Goal: Information Seeking & Learning: Learn about a topic

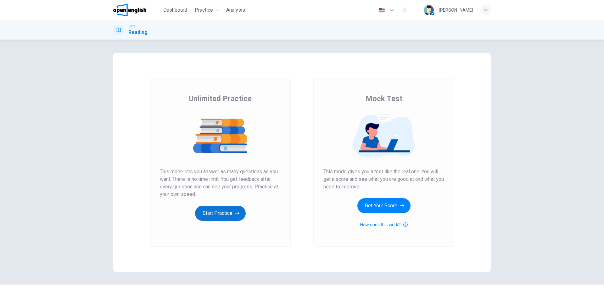
click at [225, 209] on button "Start Practice" at bounding box center [220, 212] width 51 height 15
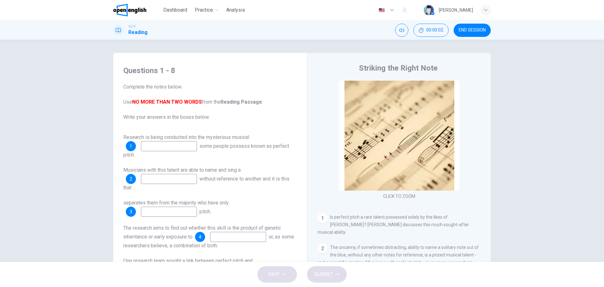
click at [155, 147] on input at bounding box center [169, 146] width 56 height 10
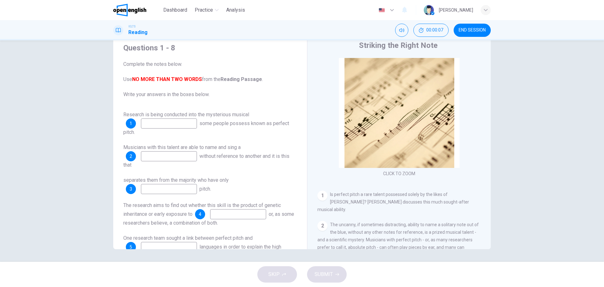
drag, startPoint x: 150, startPoint y: 79, endPoint x: 184, endPoint y: 80, distance: 33.7
click at [184, 80] on b "NO MORE THAN TWO WORDS" at bounding box center [167, 79] width 70 height 6
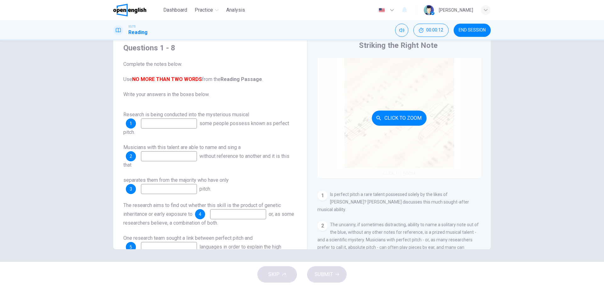
click at [398, 117] on button "Click to Zoom" at bounding box center [399, 117] width 55 height 15
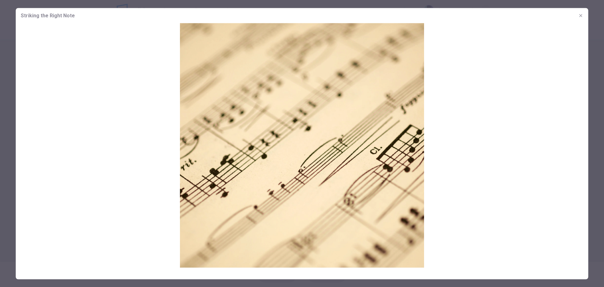
click at [591, 107] on div at bounding box center [302, 143] width 604 height 287
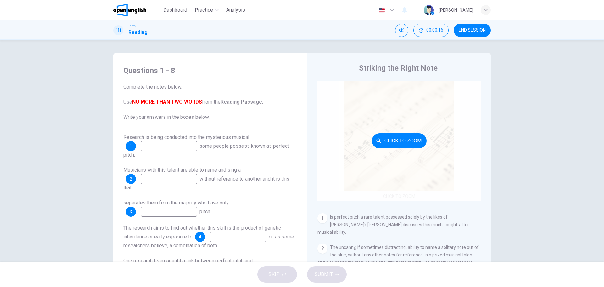
scroll to position [94, 0]
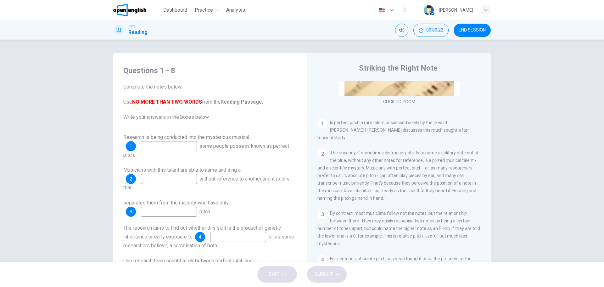
click at [132, 148] on div "1" at bounding box center [131, 146] width 10 height 10
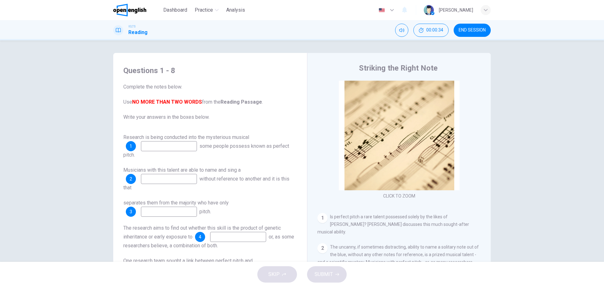
drag, startPoint x: 328, startPoint y: 216, endPoint x: 371, endPoint y: 219, distance: 42.9
click at [371, 219] on span "Is perfect pitch a rare talent possessed solely by the likes of [PERSON_NAME]? …" at bounding box center [393, 224] width 152 height 20
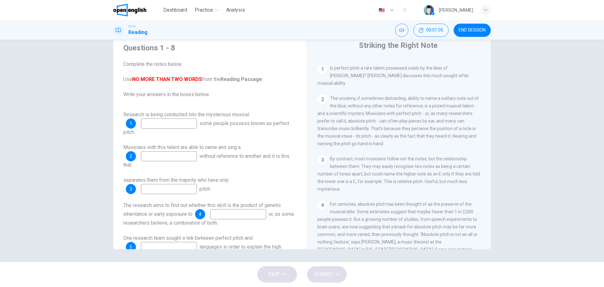
scroll to position [0, 0]
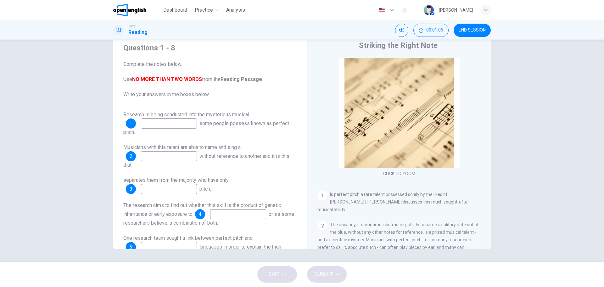
drag, startPoint x: 178, startPoint y: 10, endPoint x: 330, endPoint y: 38, distance: 154.1
click at [178, 10] on span "Dashboard" at bounding box center [175, 10] width 24 height 8
